Goal: Task Accomplishment & Management: Manage account settings

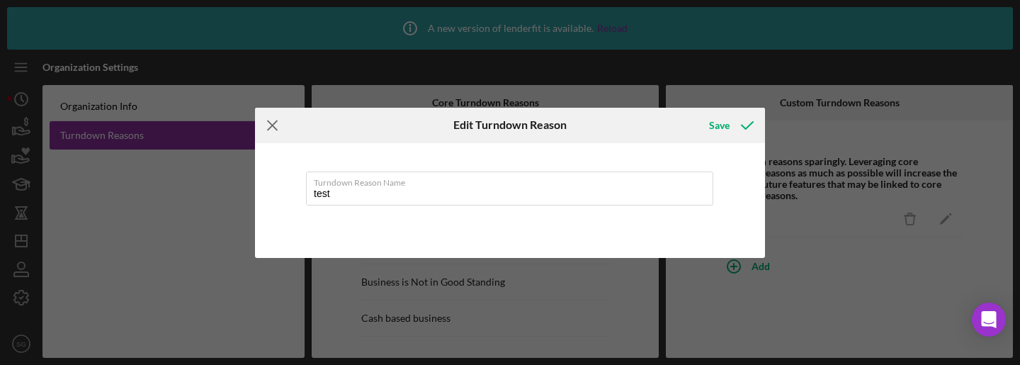
click at [276, 121] on line at bounding box center [272, 124] width 9 height 9
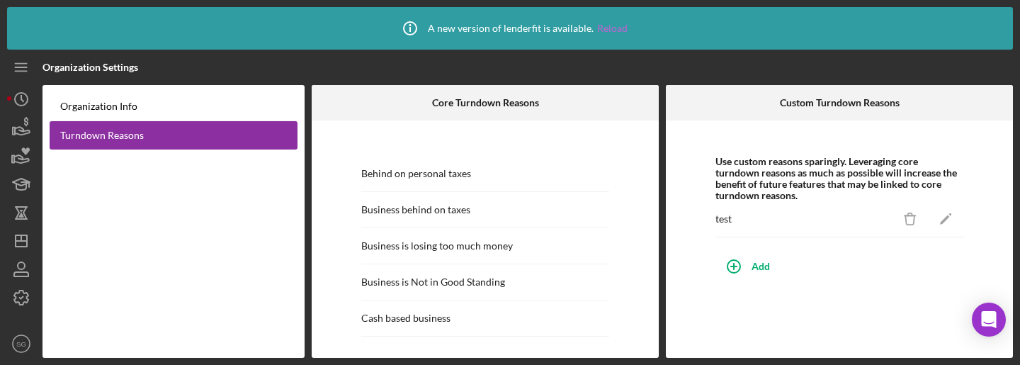
click at [604, 25] on link "Reload" at bounding box center [612, 28] width 30 height 11
